Goal: Information Seeking & Learning: Learn about a topic

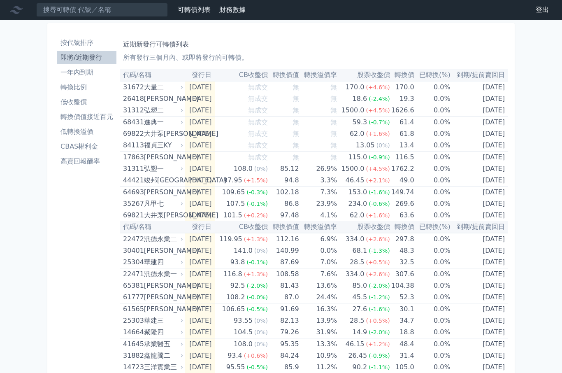
click at [77, 74] on li "一年內到期" at bounding box center [86, 72] width 59 height 10
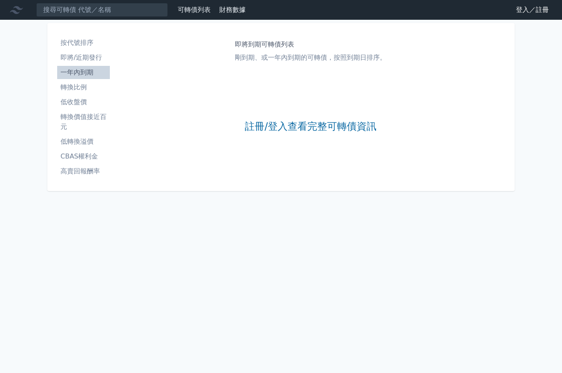
click at [71, 59] on li "即將/近期發行" at bounding box center [83, 58] width 53 height 10
click at [277, 130] on link "註冊/登入查看完整可轉債資訊" at bounding box center [311, 126] width 132 height 13
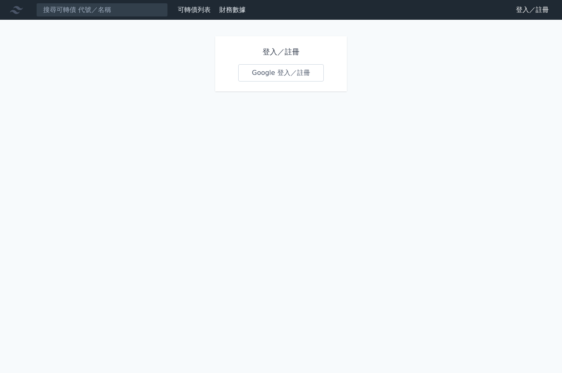
click at [256, 80] on link "Google 登入／註冊" at bounding box center [281, 72] width 86 height 17
click at [251, 71] on link "Google 登入／註冊" at bounding box center [281, 72] width 86 height 17
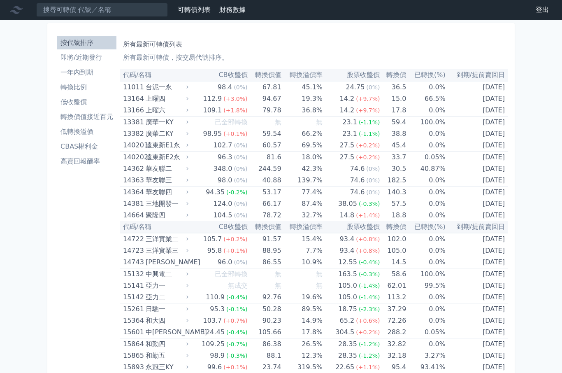
click at [82, 60] on li "即將/近期發行" at bounding box center [86, 58] width 59 height 10
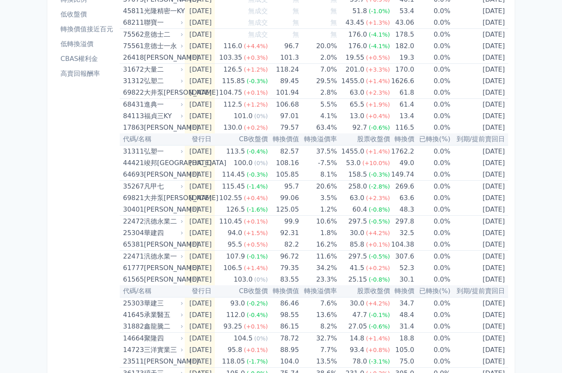
scroll to position [88, 0]
